Goal: Navigation & Orientation: Find specific page/section

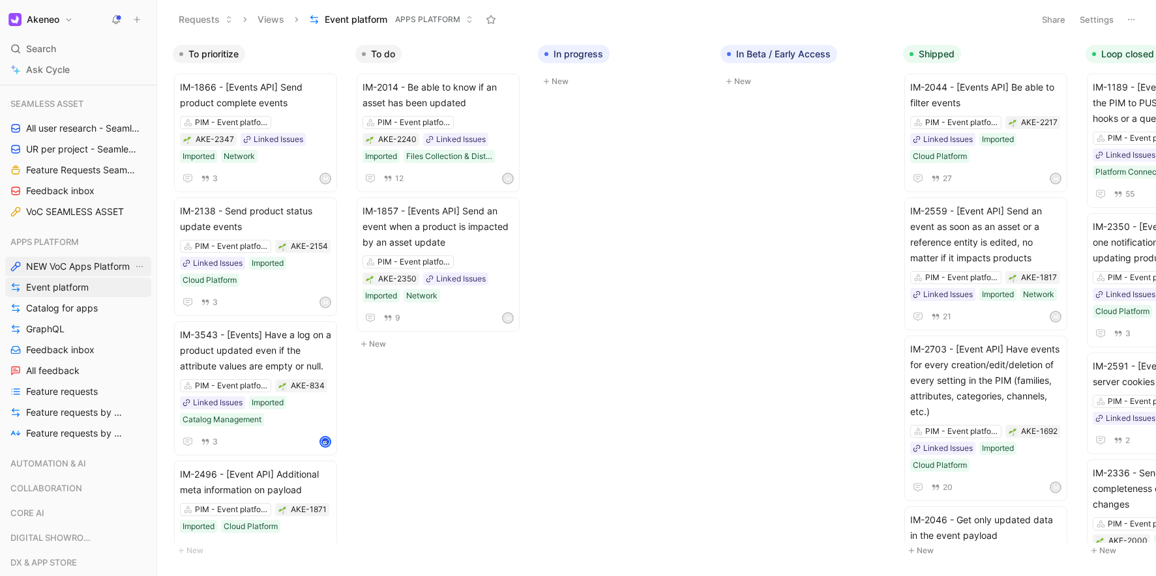
scroll to position [857, 0]
click at [120, 244] on icon "button" at bounding box center [124, 243] width 8 height 8
click at [86, 234] on div at bounding box center [578, 288] width 1156 height 576
click at [141, 243] on use at bounding box center [139, 243] width 5 height 1
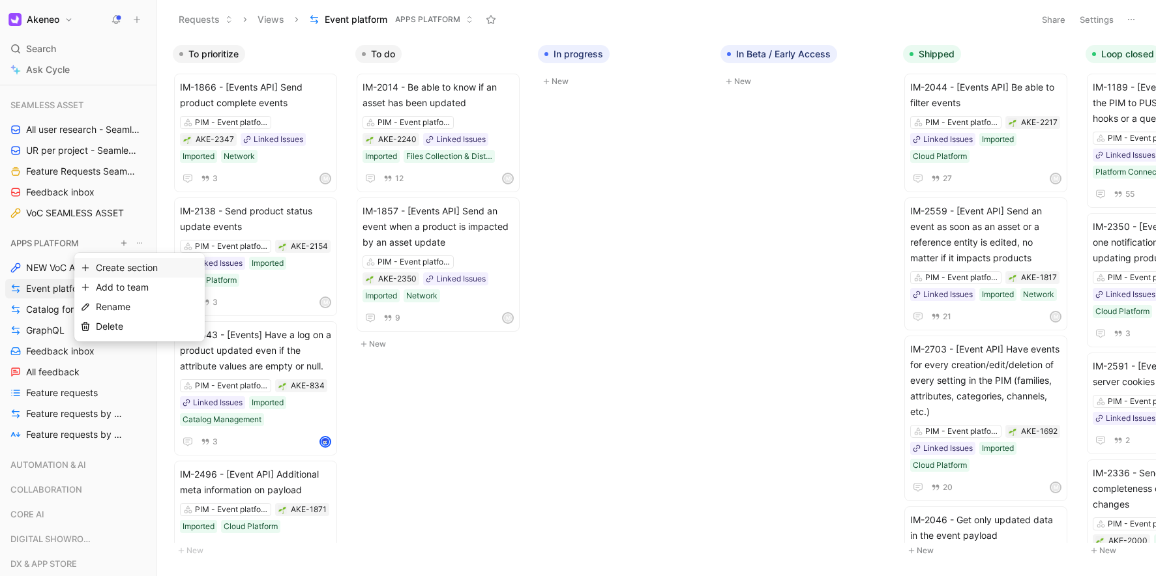
click at [119, 264] on span "Create section" at bounding box center [127, 267] width 62 height 11
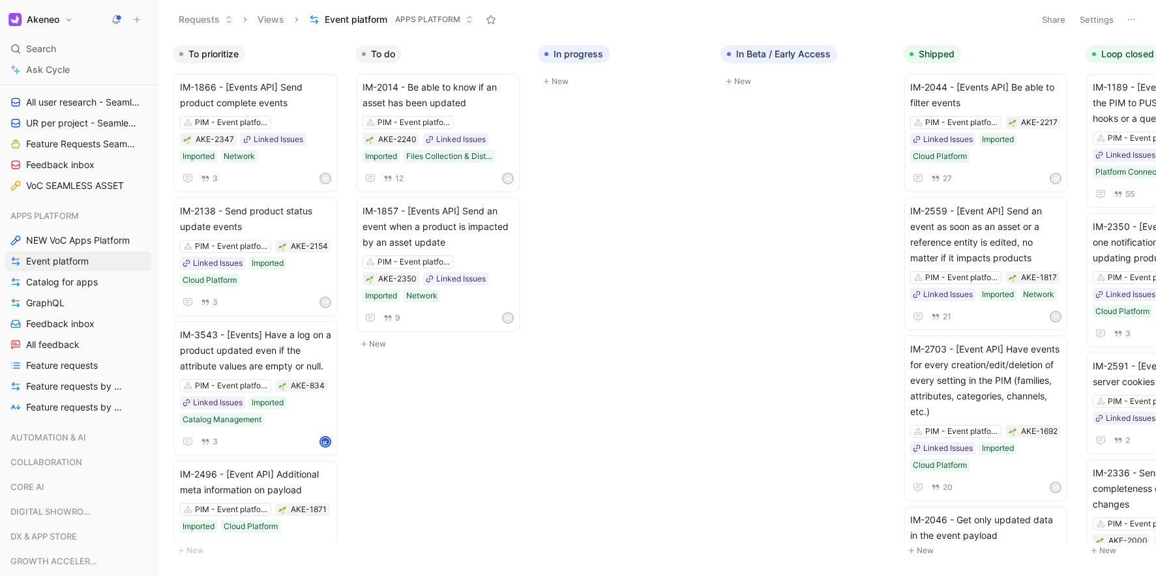
scroll to position [868, 0]
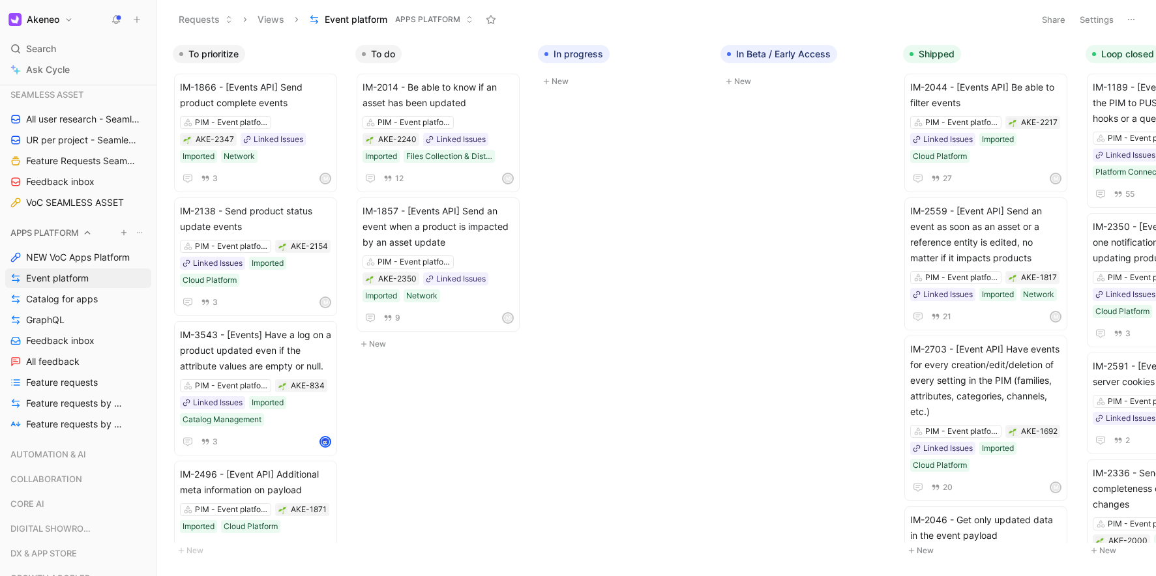
click at [120, 229] on icon "button" at bounding box center [124, 233] width 8 height 8
click at [142, 234] on div at bounding box center [578, 288] width 1156 height 576
click at [140, 233] on icon at bounding box center [140, 233] width 8 height 8
click at [133, 278] on button "Add to team" at bounding box center [147, 277] width 103 height 13
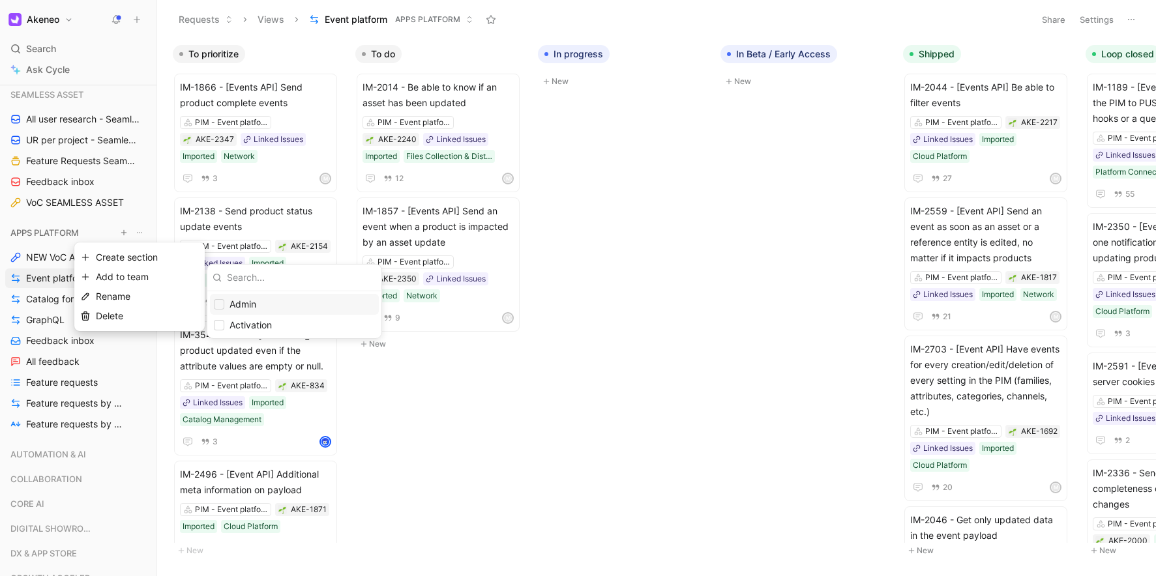
click at [156, 274] on div at bounding box center [578, 288] width 1156 height 576
click at [153, 281] on button "Add to team" at bounding box center [147, 277] width 103 height 13
click at [132, 258] on div at bounding box center [578, 288] width 1156 height 576
click at [122, 232] on use "button" at bounding box center [123, 232] width 5 height 5
click at [52, 445] on div at bounding box center [578, 288] width 1156 height 576
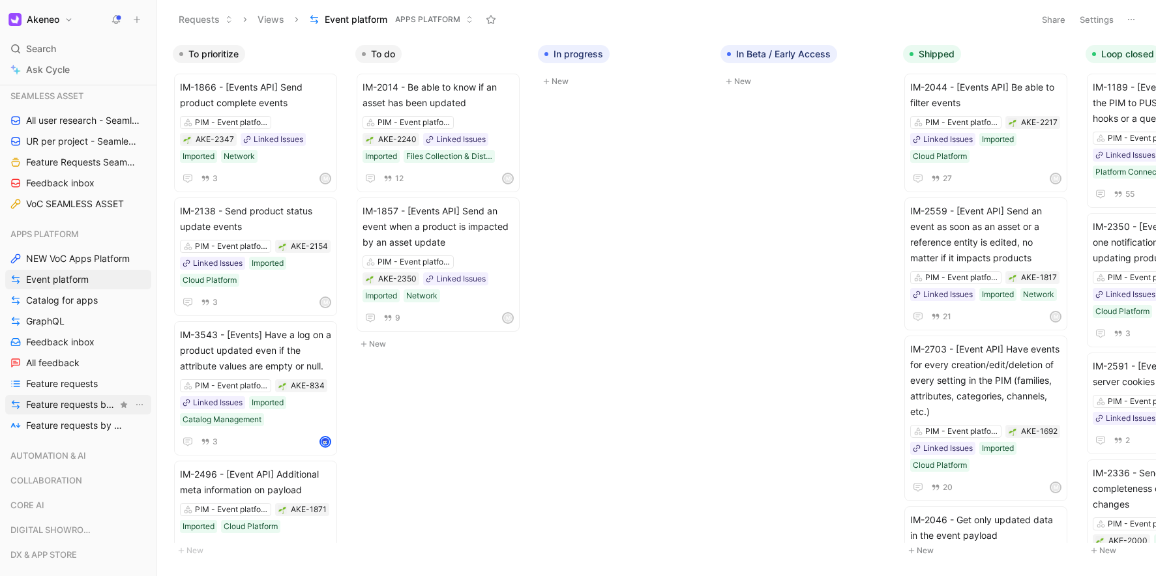
scroll to position [868, 0]
click at [123, 233] on use "button" at bounding box center [123, 232] width 5 height 5
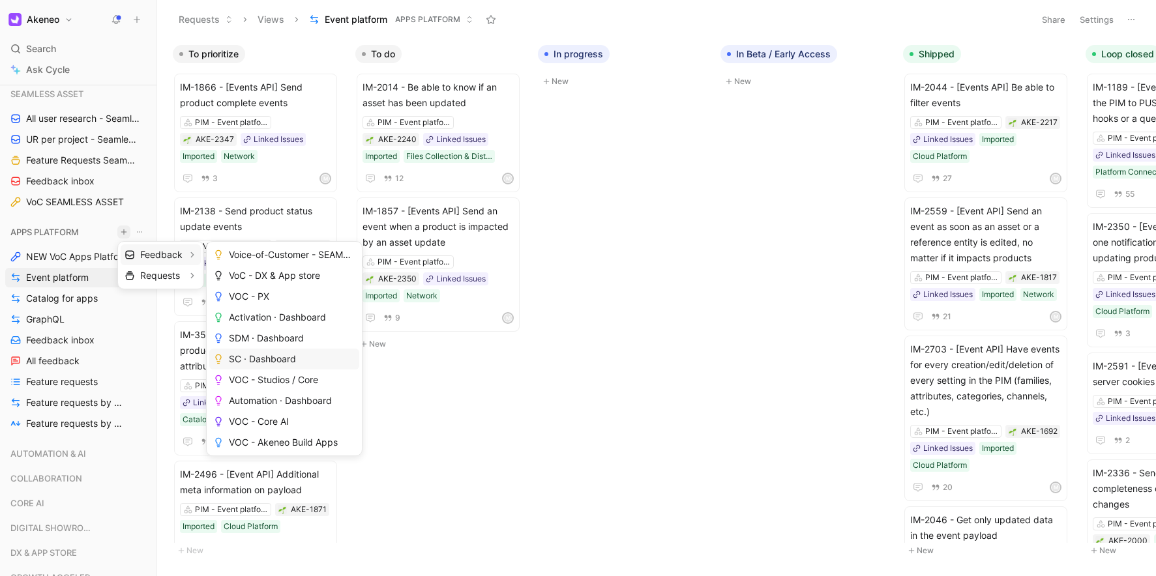
scroll to position [104, 0]
click at [276, 441] on span "Create view" at bounding box center [254, 442] width 51 height 12
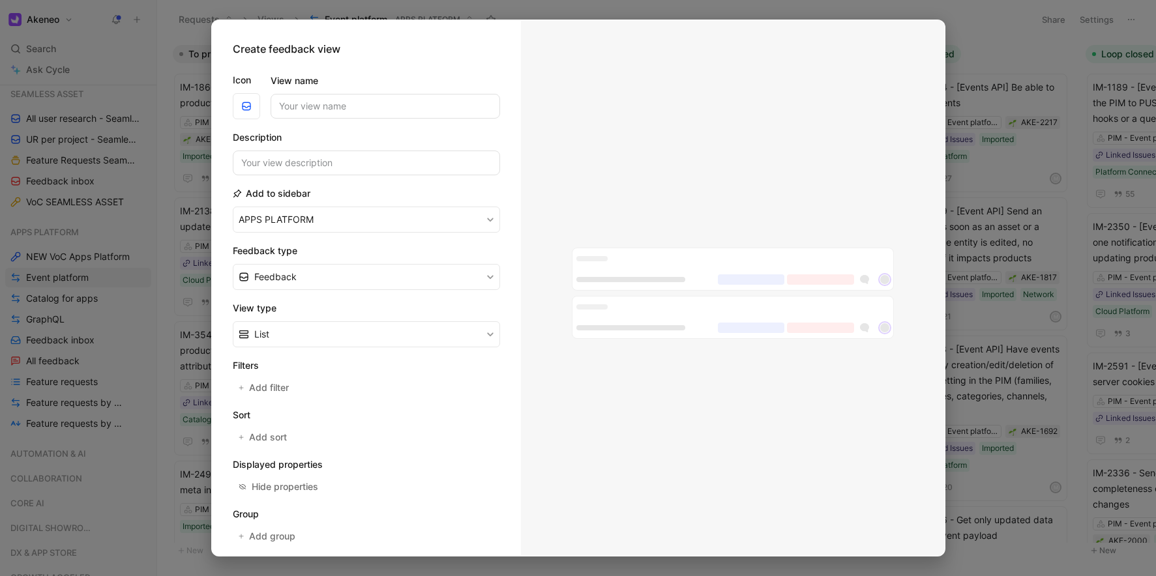
click at [100, 273] on div at bounding box center [578, 288] width 1156 height 576
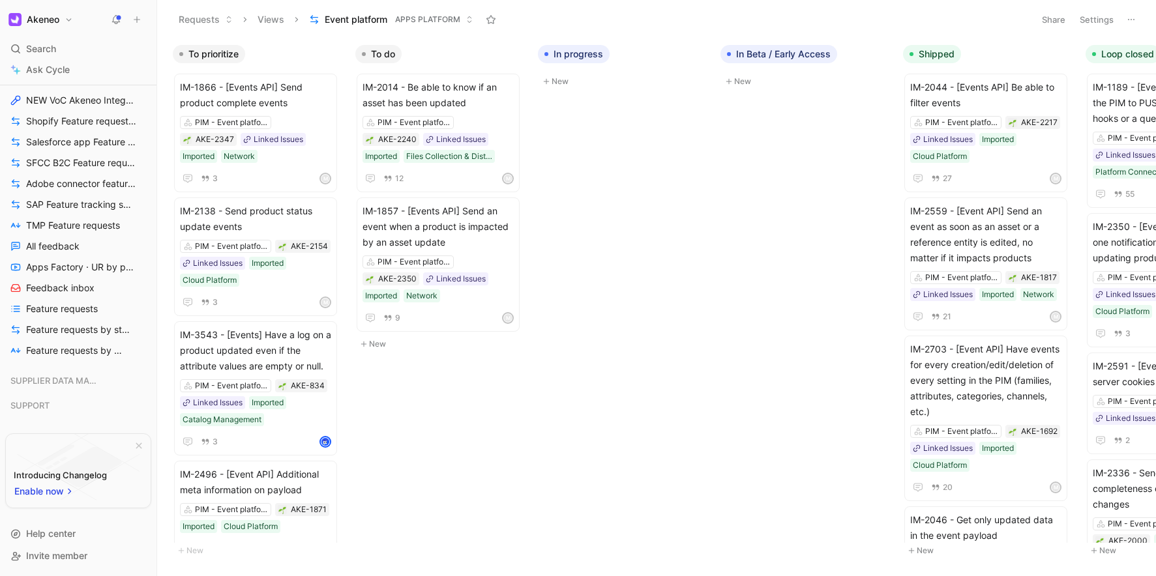
scroll to position [1421, 0]
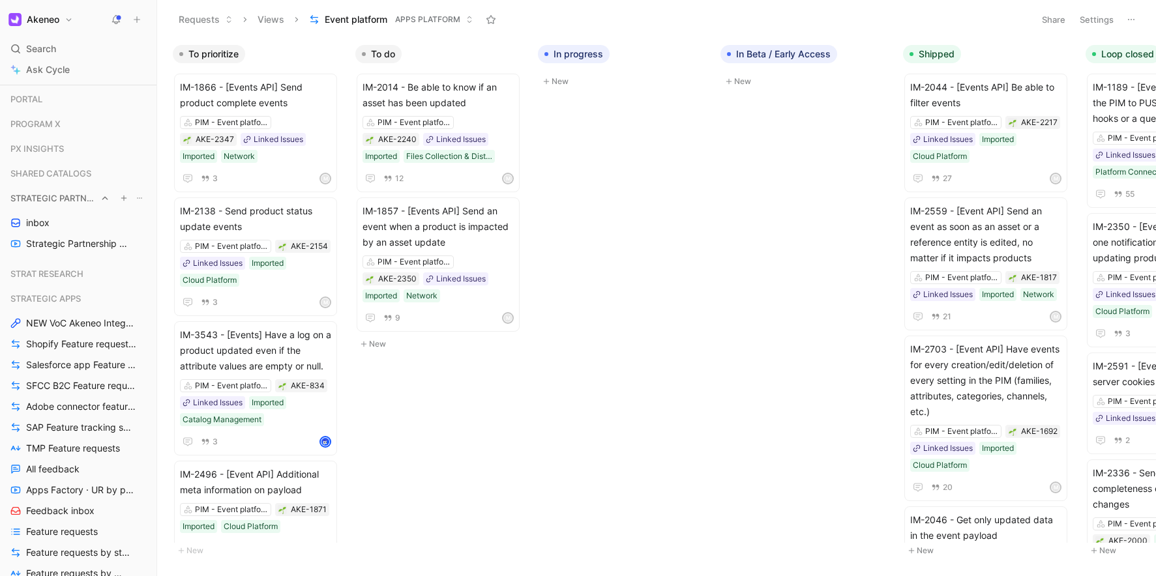
click at [87, 297] on icon at bounding box center [89, 298] width 9 height 9
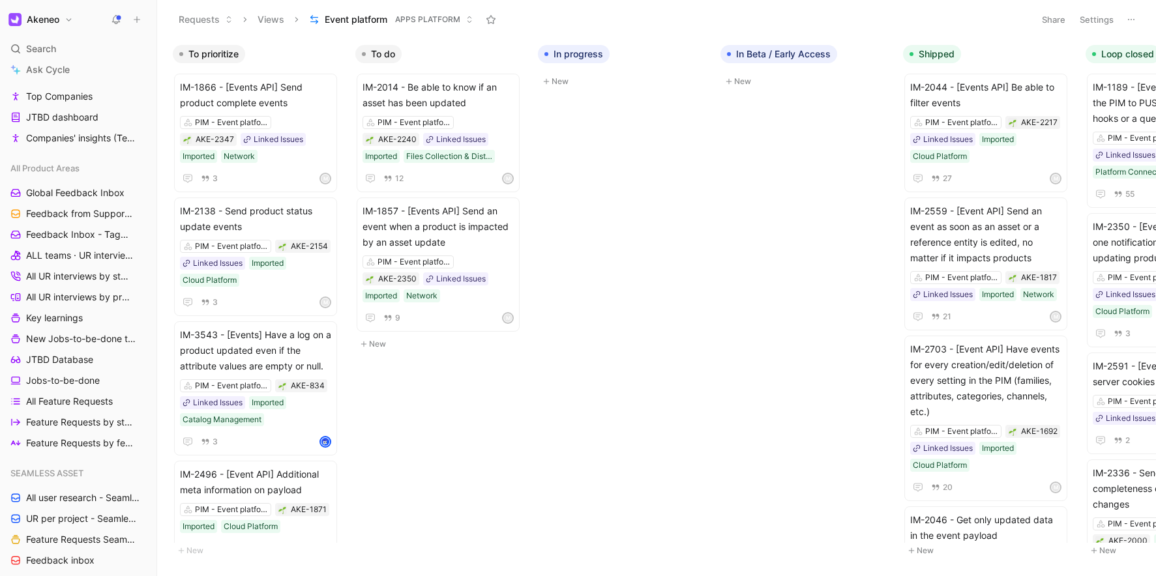
scroll to position [0, 0]
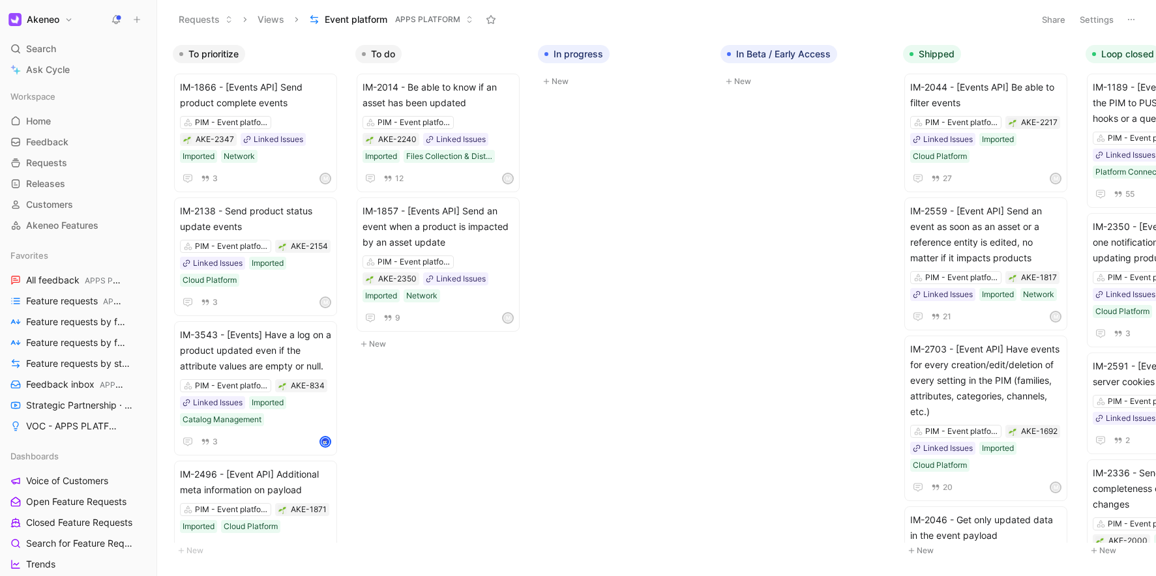
click at [67, 20] on button "Akeneo" at bounding box center [40, 19] width 71 height 18
click at [70, 18] on div at bounding box center [578, 288] width 1156 height 576
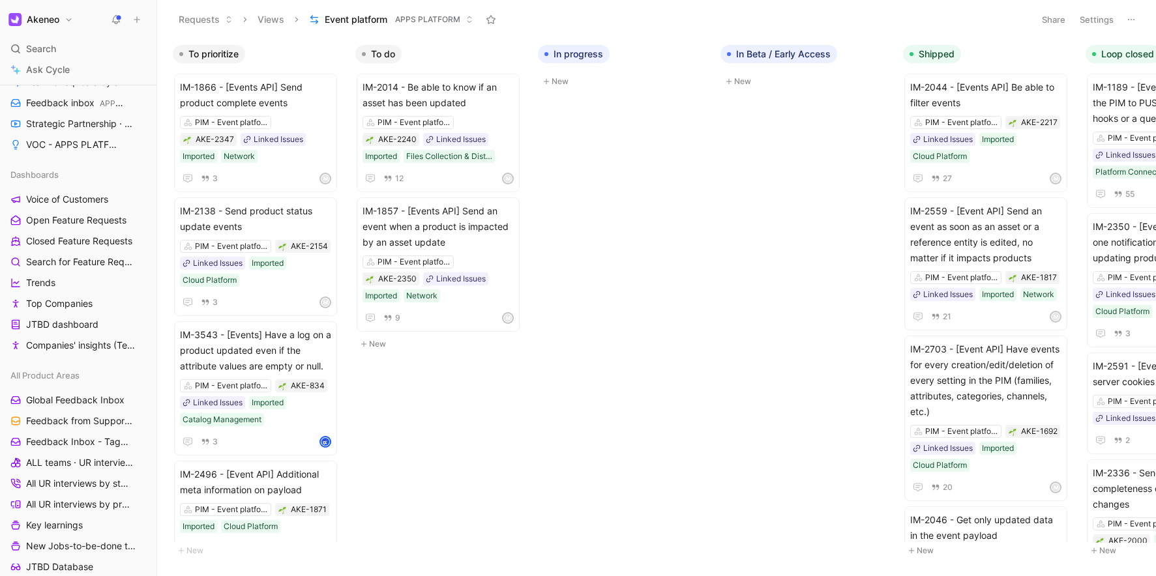
click at [270, 17] on button "Views" at bounding box center [271, 20] width 38 height 20
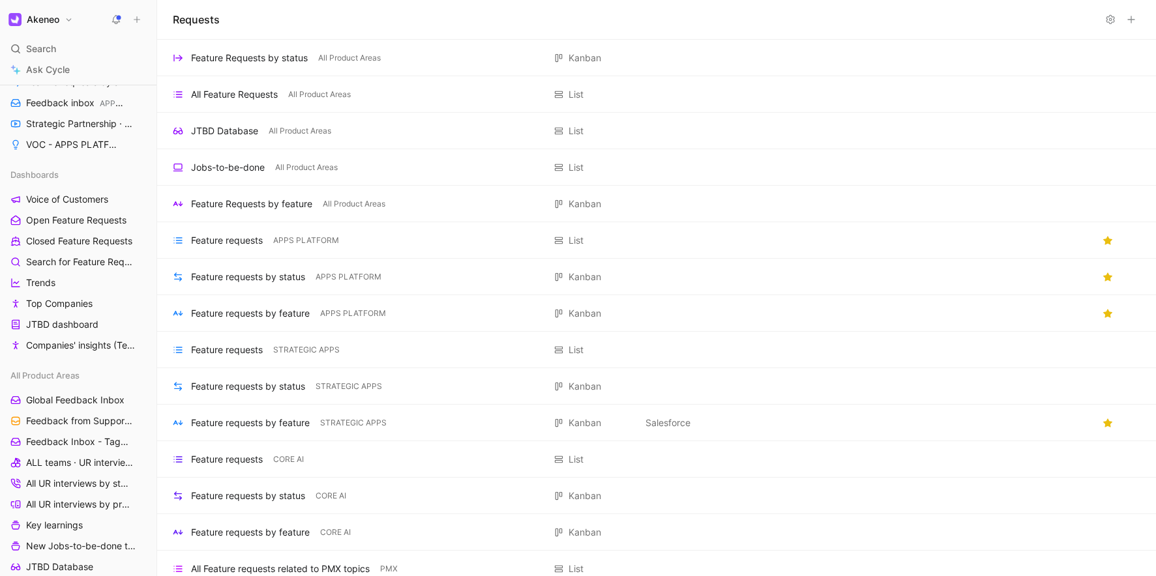
click at [1135, 22] on icon at bounding box center [1131, 19] width 10 height 10
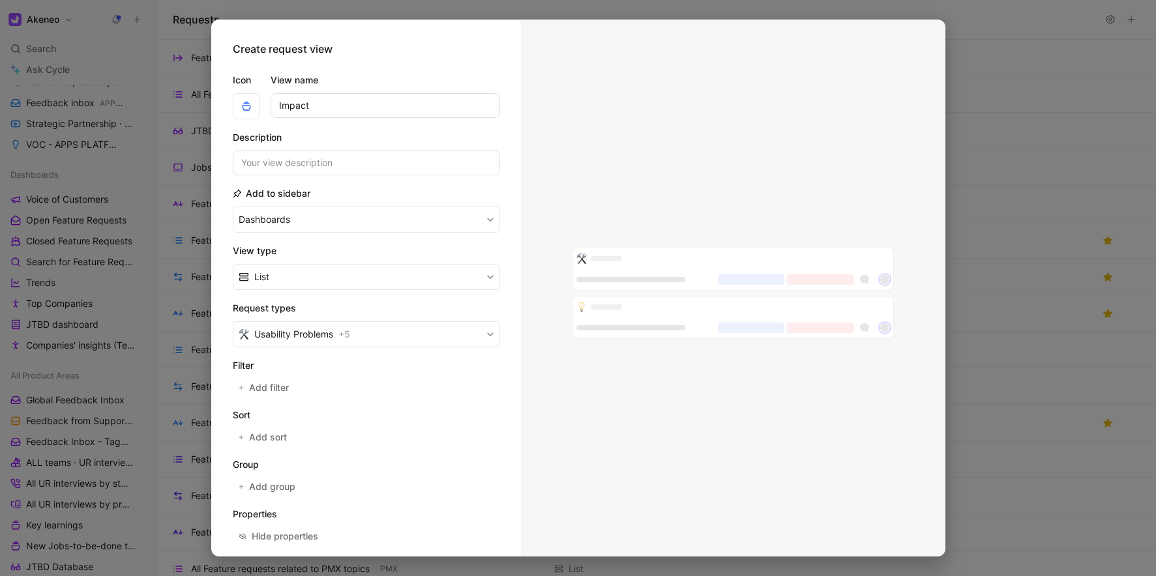
click at [277, 106] on input "Impact" at bounding box center [386, 105] width 230 height 25
click at [338, 105] on input "Impact" at bounding box center [386, 105] width 230 height 25
type input "Impact team"
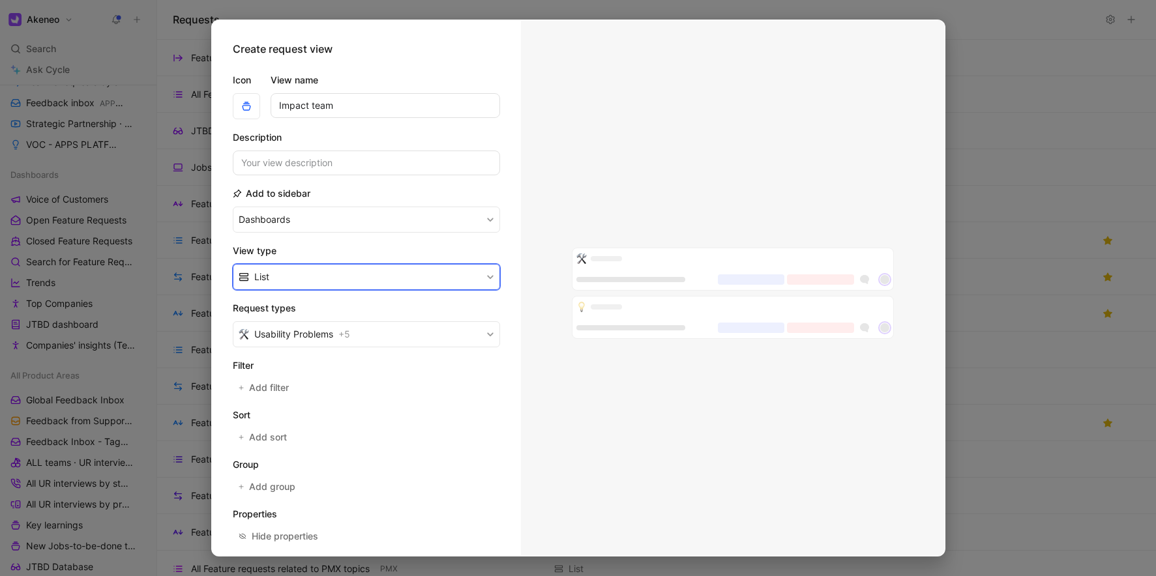
click at [287, 266] on button "List" at bounding box center [366, 277] width 267 height 26
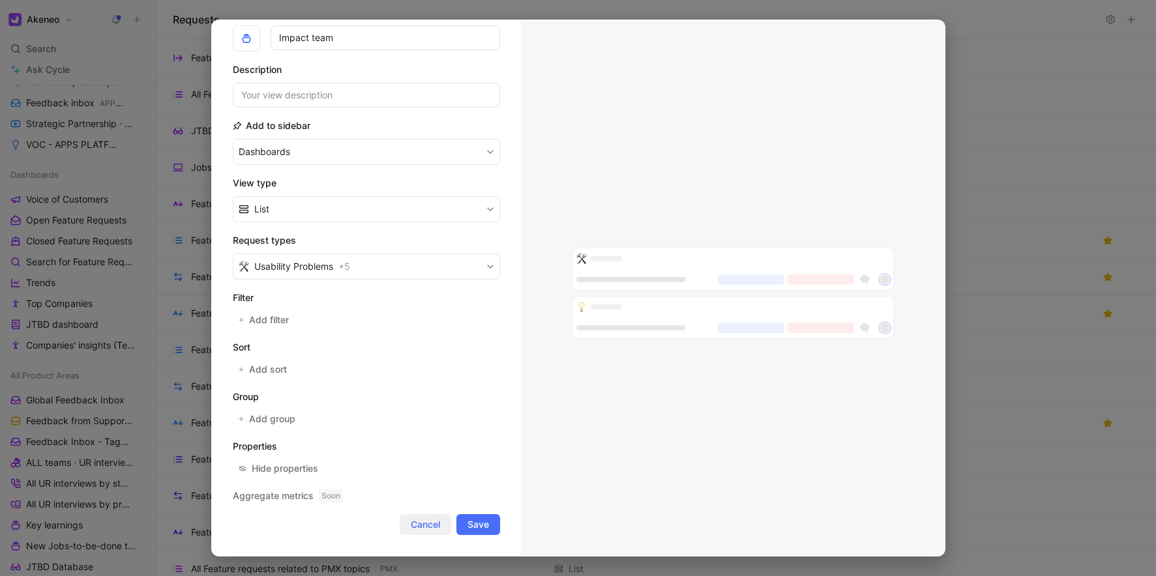
click at [430, 526] on span "Cancel" at bounding box center [425, 525] width 29 height 16
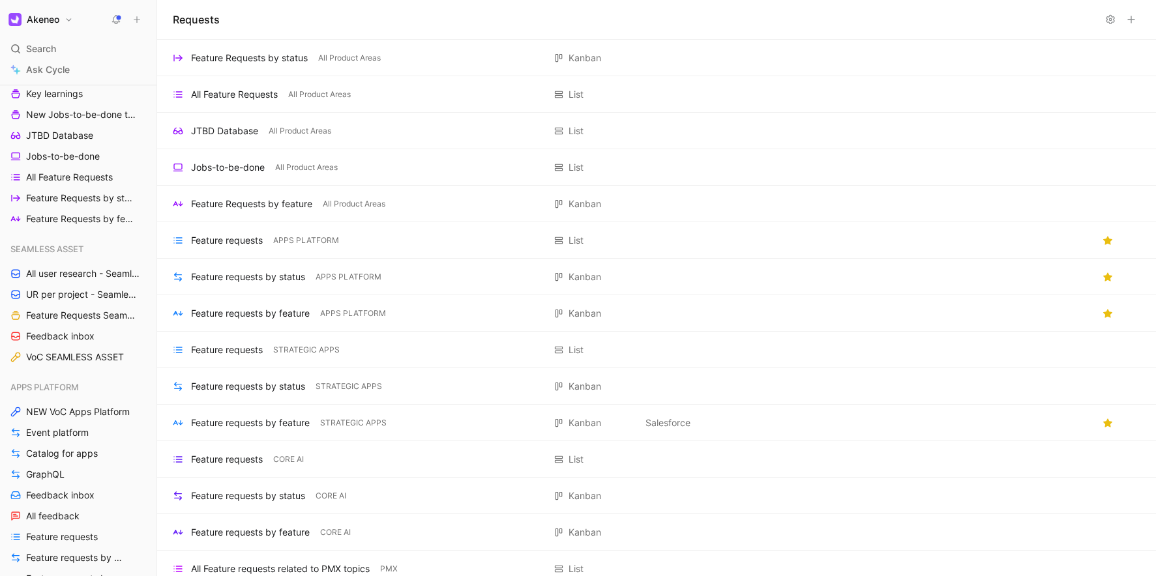
scroll to position [880, 0]
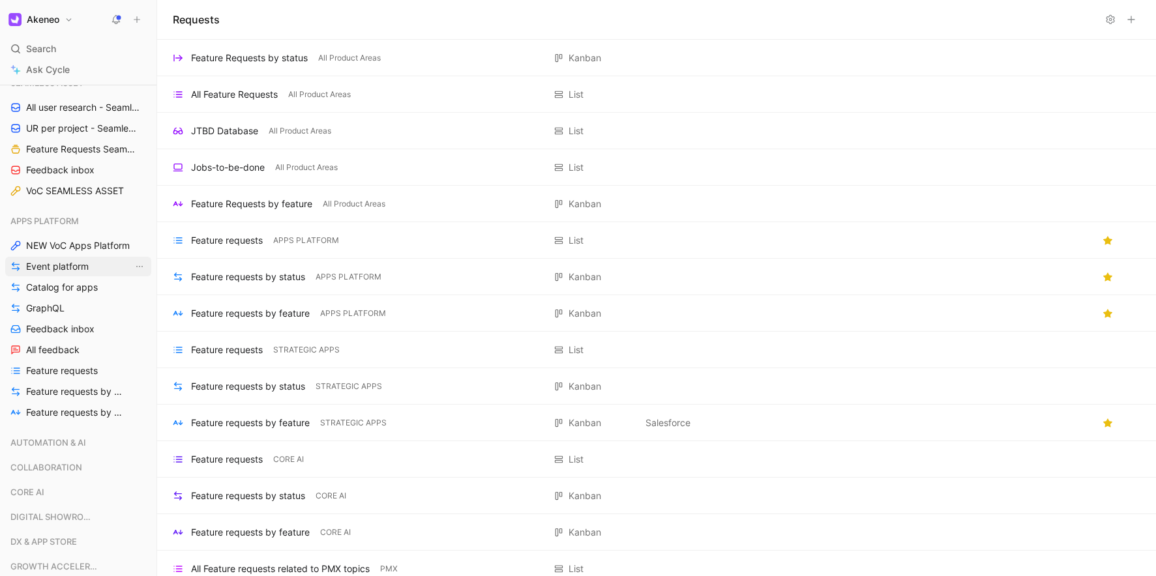
click at [67, 271] on span "Event platform" at bounding box center [57, 266] width 63 height 13
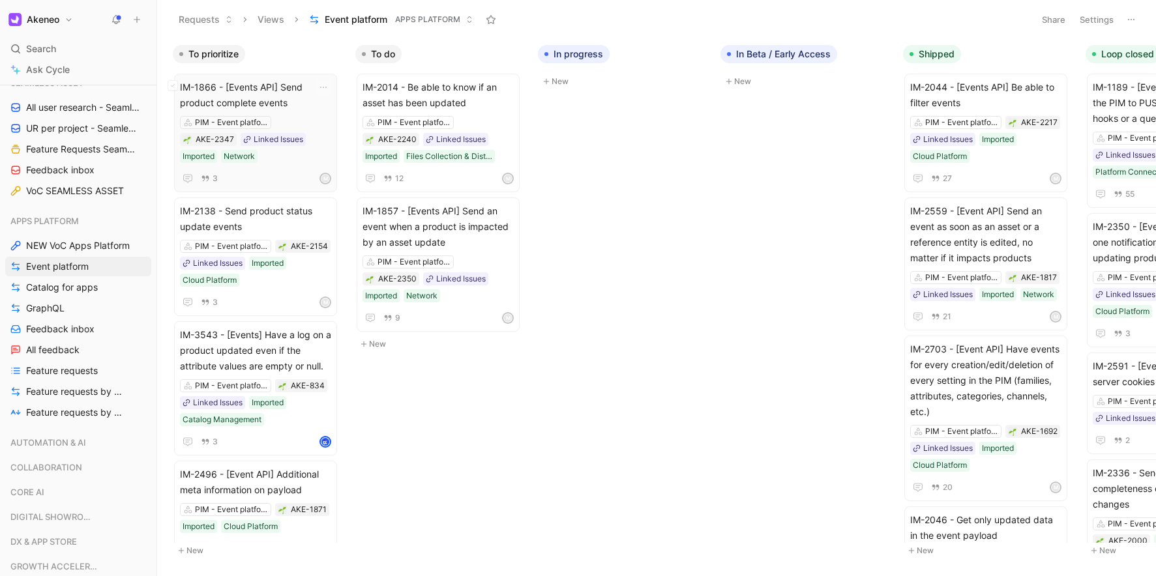
click at [288, 90] on span "IM-1866 - [Events API] Send product complete events" at bounding box center [255, 95] width 151 height 31
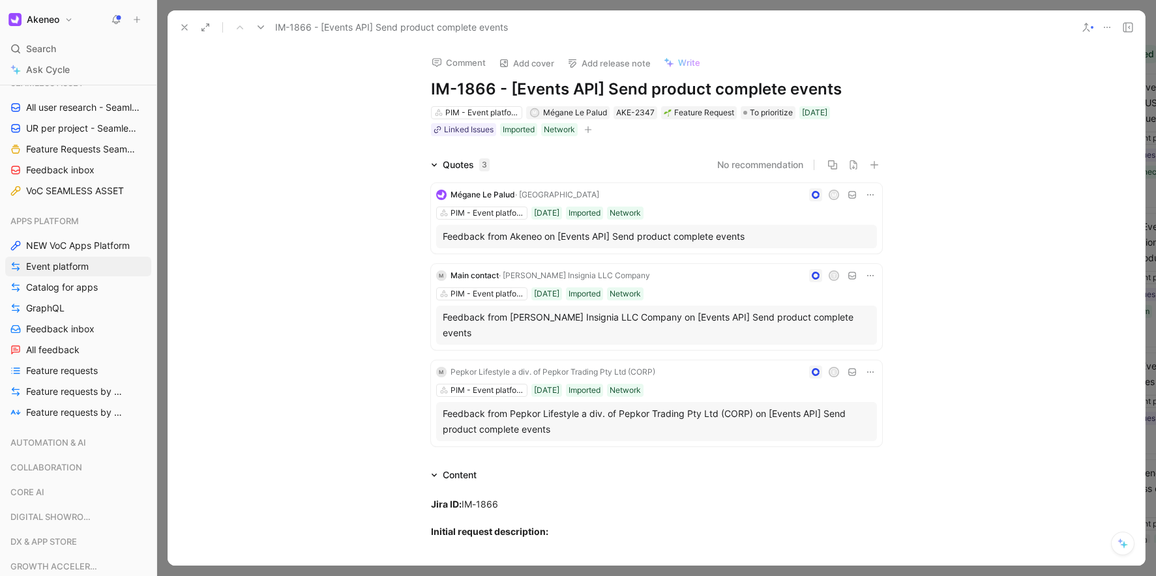
click at [185, 23] on icon at bounding box center [184, 27] width 10 height 10
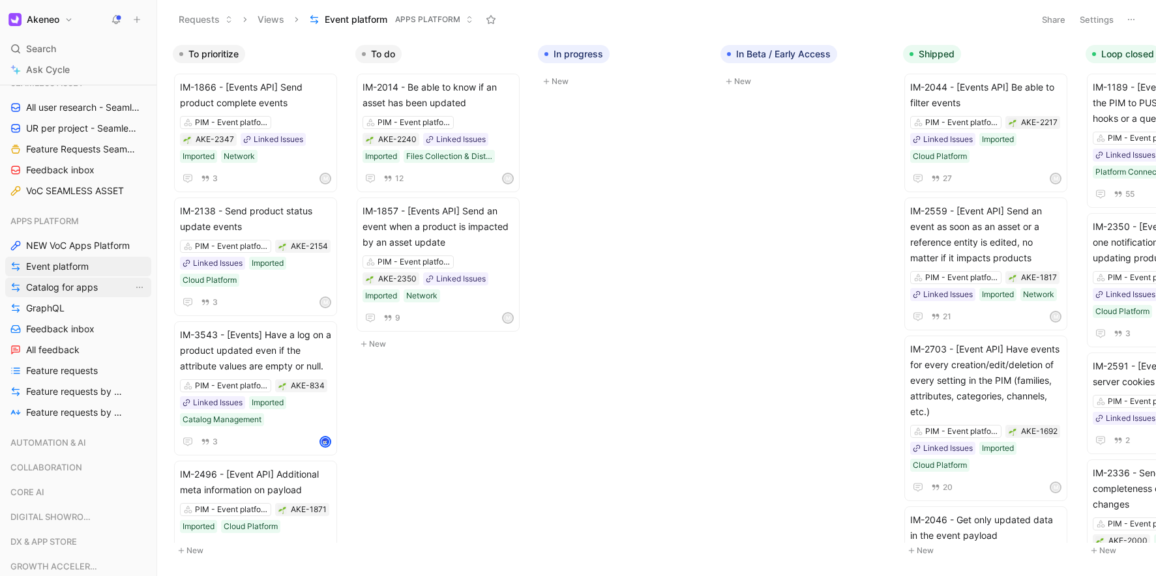
click at [50, 286] on span "Catalog for apps" at bounding box center [62, 287] width 72 height 13
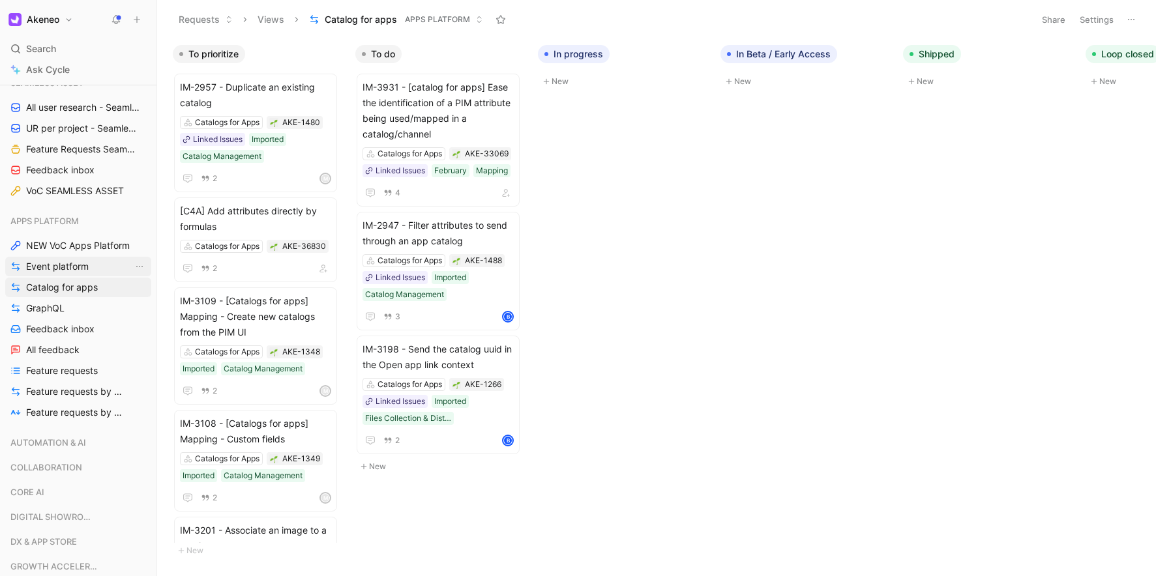
click at [78, 263] on span "Event platform" at bounding box center [57, 266] width 63 height 13
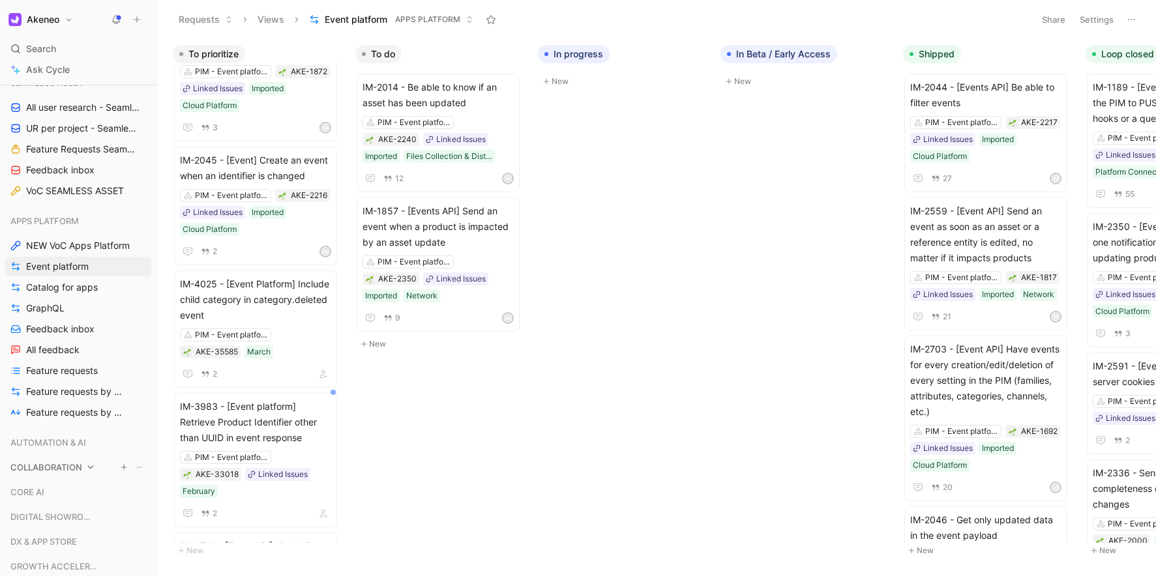
scroll to position [563, 0]
